Goal: Task Accomplishment & Management: Use online tool/utility

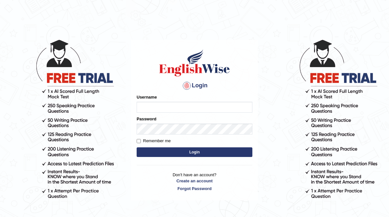
type input "sprajapati"
click at [193, 150] on button "Login" at bounding box center [195, 153] width 116 height 10
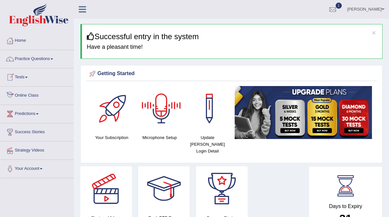
click at [34, 92] on link "Online Class" at bounding box center [36, 95] width 73 height 16
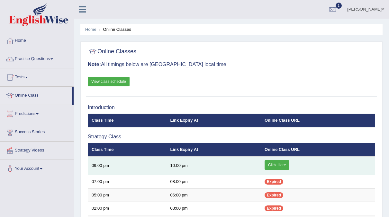
click at [274, 163] on link "Click Here" at bounding box center [277, 165] width 25 height 10
